Goal: Information Seeking & Learning: Learn about a topic

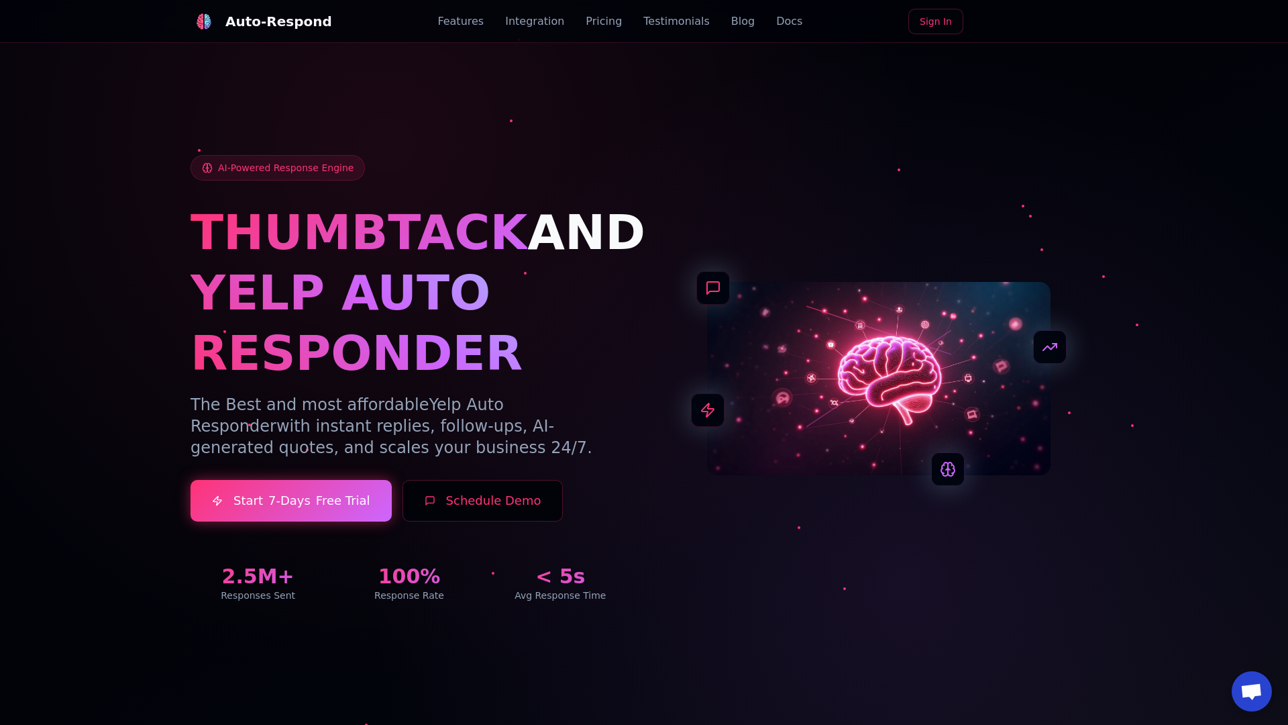
click at [731, 21] on link "Blog" at bounding box center [742, 21] width 23 height 16
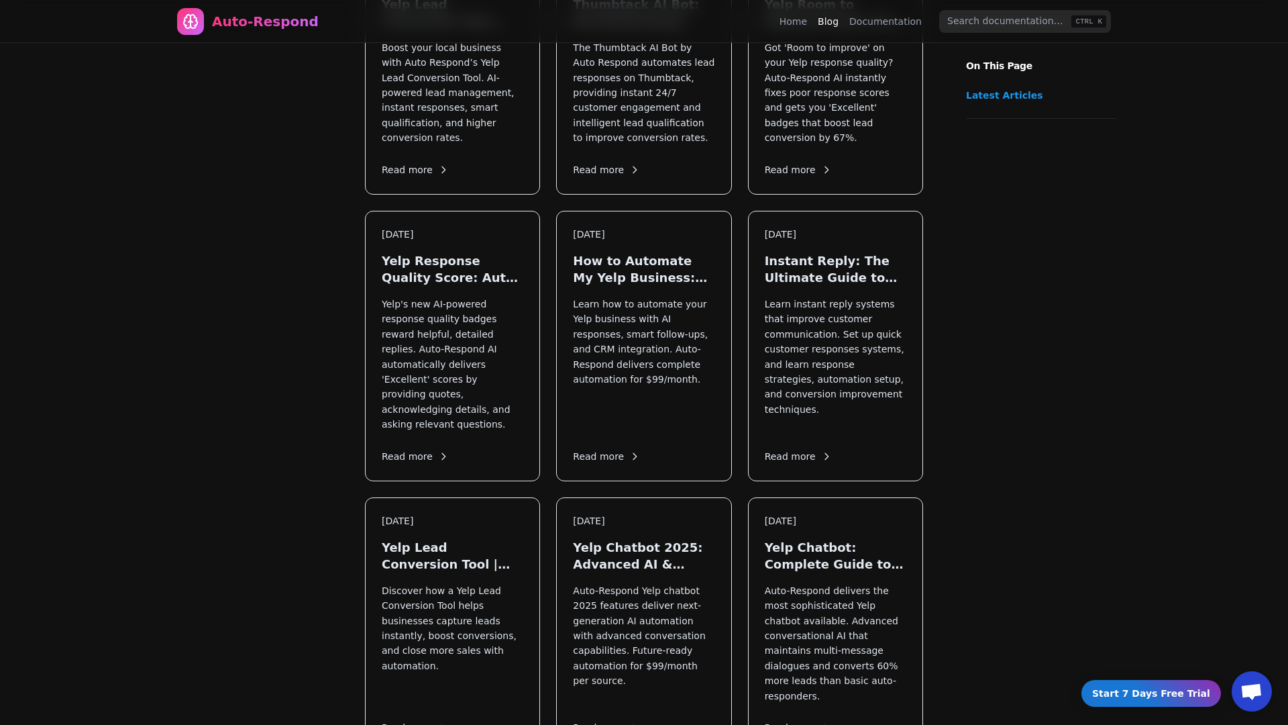
scroll to position [788, 0]
